Goal: Transaction & Acquisition: Book appointment/travel/reservation

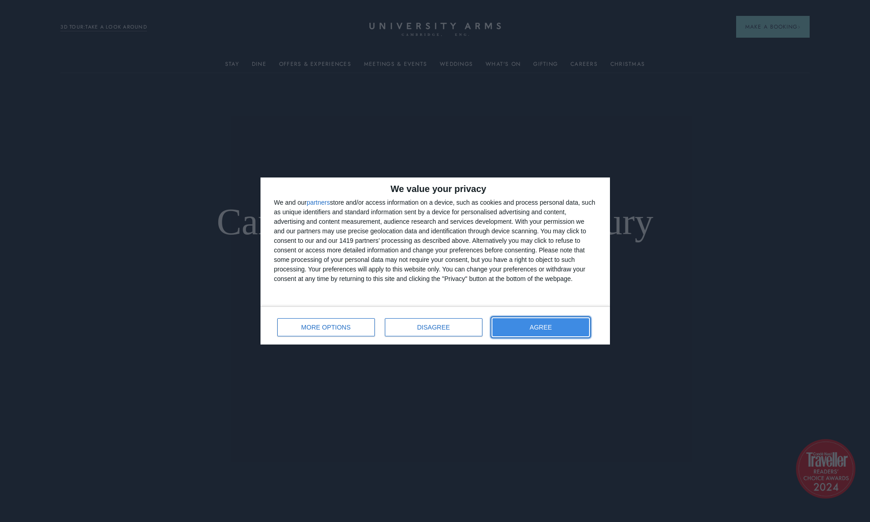
click at [521, 330] on button "AGREE" at bounding box center [541, 327] width 97 height 18
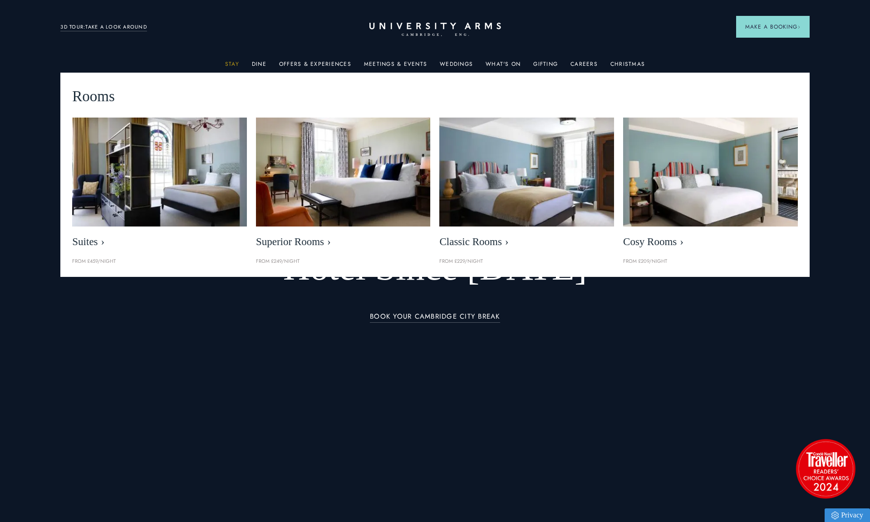
click at [234, 64] on link "Stay" at bounding box center [232, 67] width 14 height 12
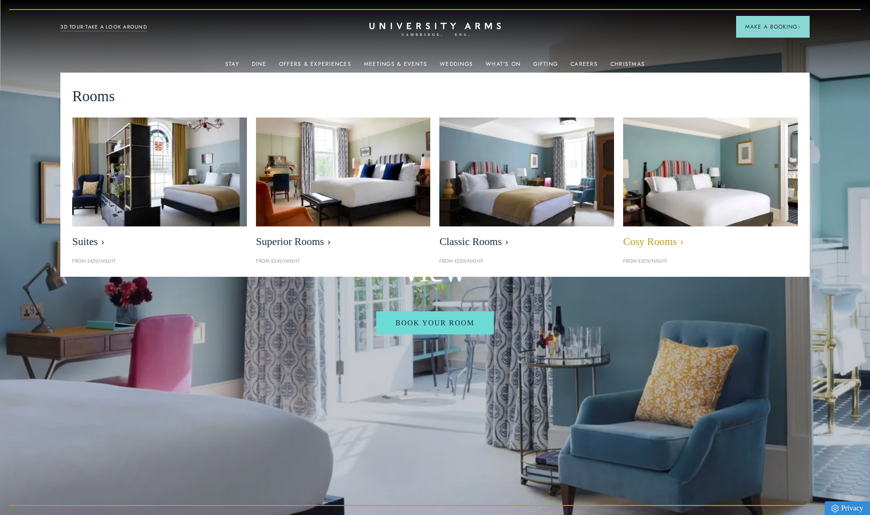
click at [721, 208] on img at bounding box center [710, 171] width 201 height 125
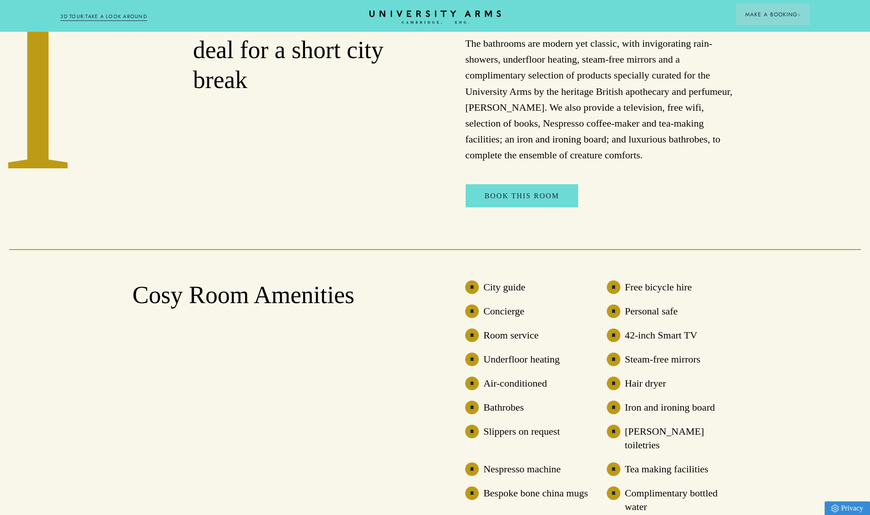
scroll to position [569, 0]
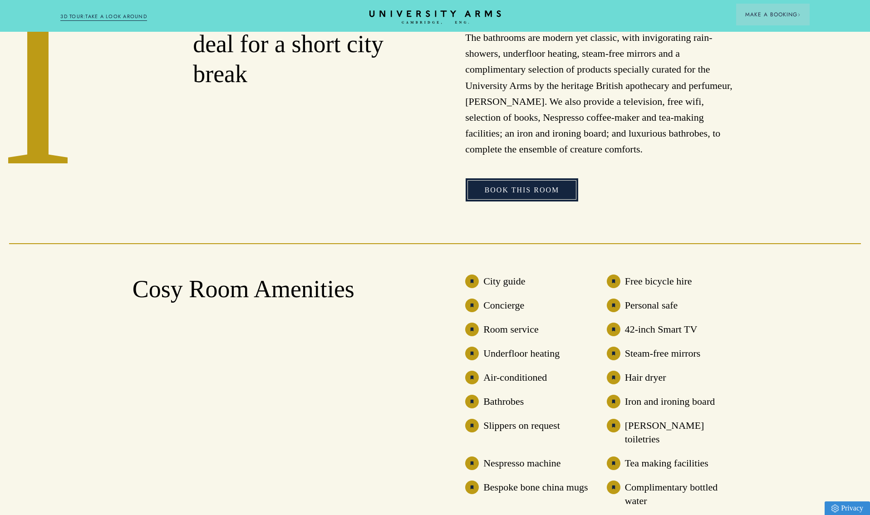
click at [527, 202] on link "Book This Room" at bounding box center [522, 190] width 113 height 24
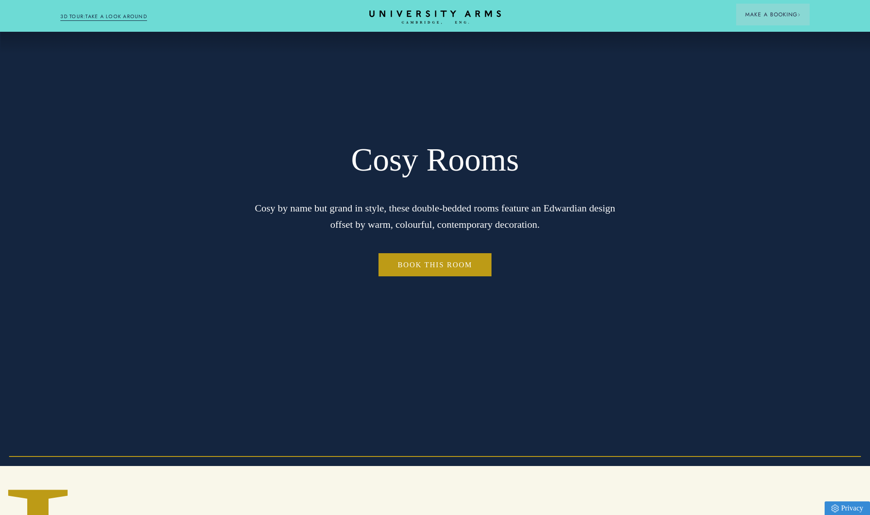
scroll to position [0, 0]
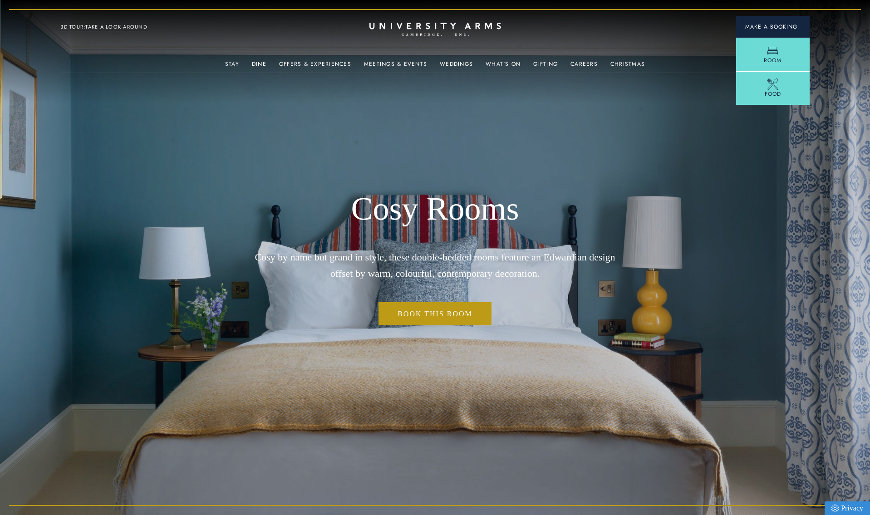
click at [768, 30] on span "Make a Booking" at bounding box center [772, 27] width 55 height 8
click at [768, 29] on span "Make a Booking" at bounding box center [772, 27] width 55 height 8
click at [764, 61] on span "Room" at bounding box center [773, 63] width 18 height 8
